Goal: Information Seeking & Learning: Learn about a topic

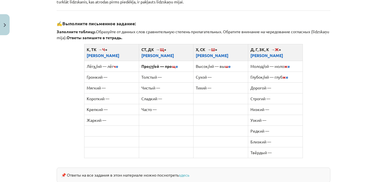
scroll to position [334, 0]
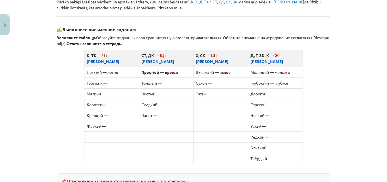
click at [382, 104] on div "Mācību tēma: Krievu valodas b1 - 11. klases 1.ieskaites mācību materiāls #3 📖 §…" at bounding box center [193, 91] width 387 height 182
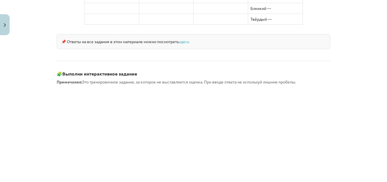
scroll to position [478, 0]
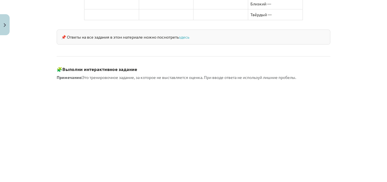
click at [37, 89] on div "Mācību tēma: Krievu valodas b1 - 11. klases 1.ieskaites mācību materiāls #3 📖 §…" at bounding box center [193, 91] width 387 height 182
drag, startPoint x: 382, startPoint y: 126, endPoint x: 387, endPoint y: 119, distance: 7.9
click at [385, 143] on div "Mācību tēma: Krievu valodas b1 - 11. klases 1.ieskaites mācību materiāls #3 📖 §…" at bounding box center [193, 91] width 387 height 182
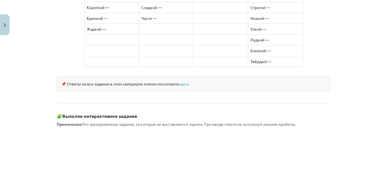
scroll to position [538, 0]
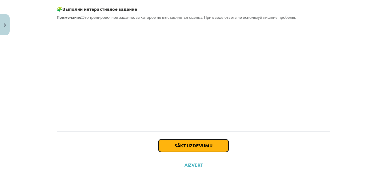
click at [208, 139] on button "Sākt uzdevumu" at bounding box center [193, 145] width 70 height 12
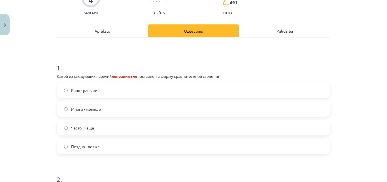
scroll to position [69, 0]
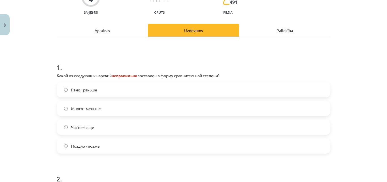
click at [83, 112] on label "Много - меньше" at bounding box center [193, 108] width 273 height 14
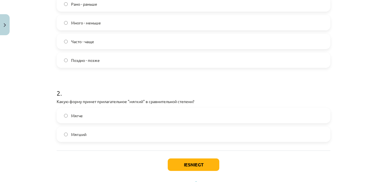
scroll to position [155, 0]
click at [142, 117] on label "Мягче" at bounding box center [193, 115] width 273 height 14
click at [191, 168] on button "Iesniegt" at bounding box center [194, 164] width 52 height 12
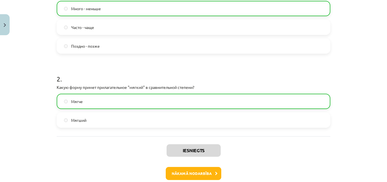
scroll to position [198, 0]
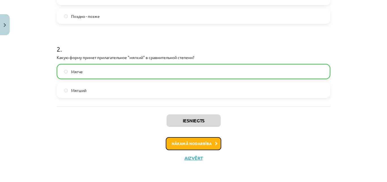
click at [193, 138] on button "Nākamā nodarbība" at bounding box center [194, 143] width 56 height 13
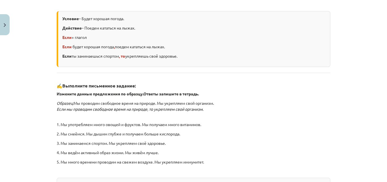
scroll to position [194, 0]
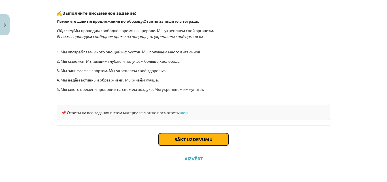
click at [213, 142] on button "Sākt uzdevumu" at bounding box center [193, 139] width 70 height 12
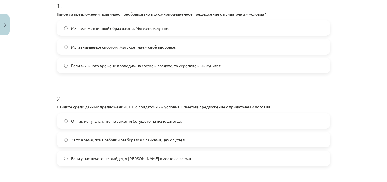
scroll to position [120, 0]
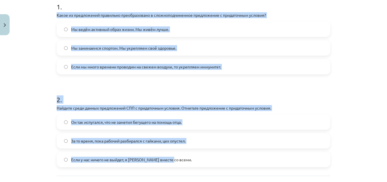
drag, startPoint x: 52, startPoint y: 14, endPoint x: 188, endPoint y: 156, distance: 196.6
click at [224, 160] on div "4 XP Saņemsi Grūts 489 pilda Apraksts Uzdevums Palīdzība 1 . Какое из предложен…" at bounding box center [193, 68] width 281 height 301
copy form "Какое из предложений правильно преобразовано в сложноподчиненное предложение с …"
click at [60, 72] on label "Если мы много времени проводим на свежем воздухе, то укрепляем иммунитет." at bounding box center [193, 67] width 273 height 14
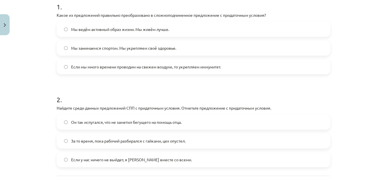
click at [107, 164] on label "Если у нас ничего не выйдет, я [PERSON_NAME] вместе со всеми." at bounding box center [193, 159] width 273 height 14
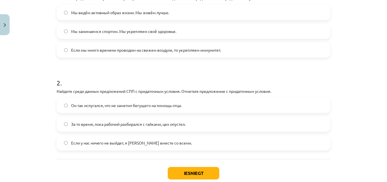
scroll to position [171, 0]
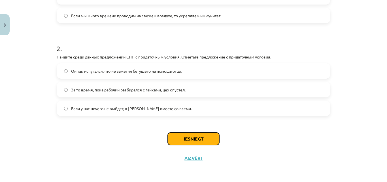
click at [193, 135] on button "Iesniegt" at bounding box center [194, 138] width 52 height 12
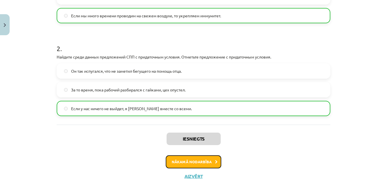
click at [199, 159] on button "Nākamā nodarbība" at bounding box center [194, 161] width 56 height 13
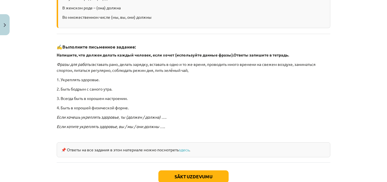
scroll to position [154, 0]
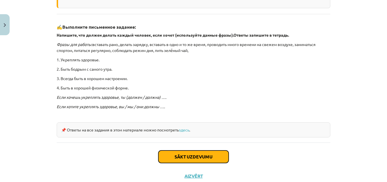
click at [202, 162] on button "Sākt uzdevumu" at bounding box center [193, 156] width 70 height 12
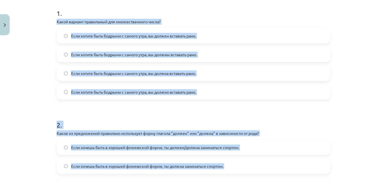
scroll to position [208, 0]
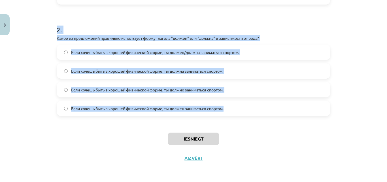
drag, startPoint x: 53, startPoint y: 21, endPoint x: 230, endPoint y: 122, distance: 203.7
copy form "Lorem ipsumdo sitametcon adi elitseddoeiusm tempo? Inci utlabo etdo magnaal e a…"
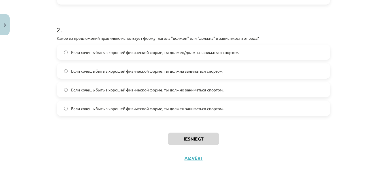
click at [103, 171] on div "Mācību tēma: Krievu valodas b1 - 11. klases 1.ieskaites mācību materiāls #5 📖 §…" at bounding box center [193, 91] width 387 height 182
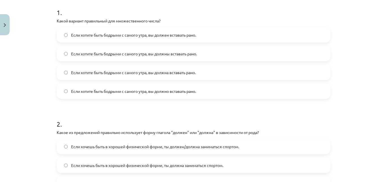
scroll to position [109, 0]
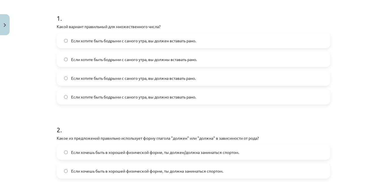
click at [178, 59] on span "Если хотите быть бодрыми с самого утра, вы должны вставать рано." at bounding box center [134, 59] width 126 height 6
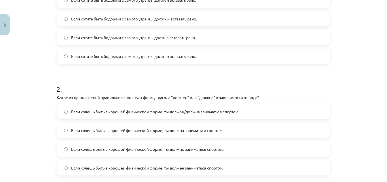
scroll to position [152, 0]
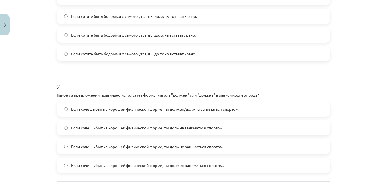
click at [191, 130] on span "Если хочешь быть в хорошей физической форме, ты должна заниматься спортом." at bounding box center [147, 128] width 152 height 6
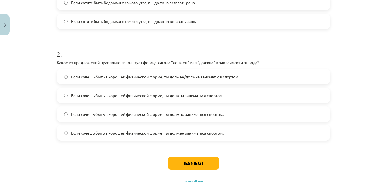
scroll to position [206, 0]
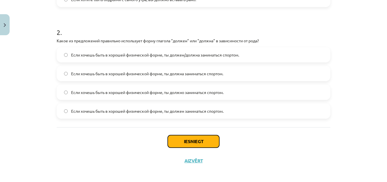
click at [216, 140] on button "Iesniegt" at bounding box center [194, 141] width 52 height 12
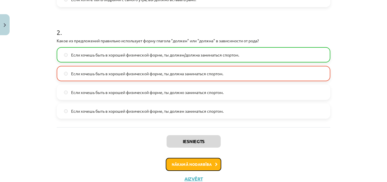
click at [214, 167] on button "Nākamā nodarbība" at bounding box center [194, 164] width 56 height 13
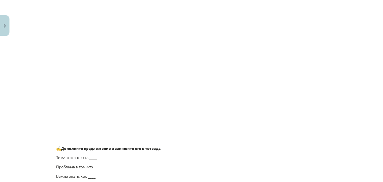
scroll to position [471, 0]
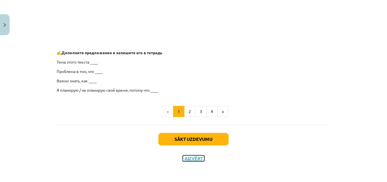
click at [196, 159] on button "Aizvērt" at bounding box center [194, 158] width 22 height 6
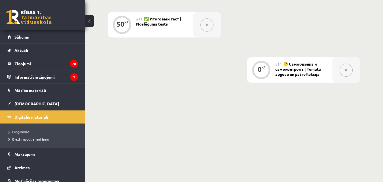
scroll to position [510, 0]
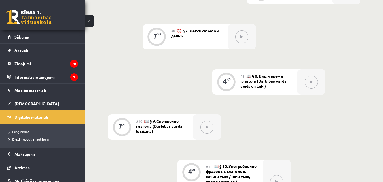
drag, startPoint x: 376, startPoint y: 92, endPoint x: 386, endPoint y: 76, distance: 18.8
click at [22, 165] on span "Atzīmes" at bounding box center [21, 167] width 15 height 5
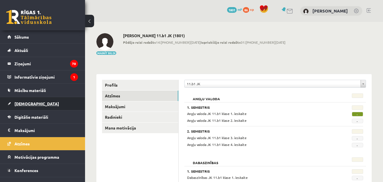
click at [34, 109] on link "[DEMOGRAPHIC_DATA]" at bounding box center [42, 103] width 71 height 13
